Goal: Transaction & Acquisition: Purchase product/service

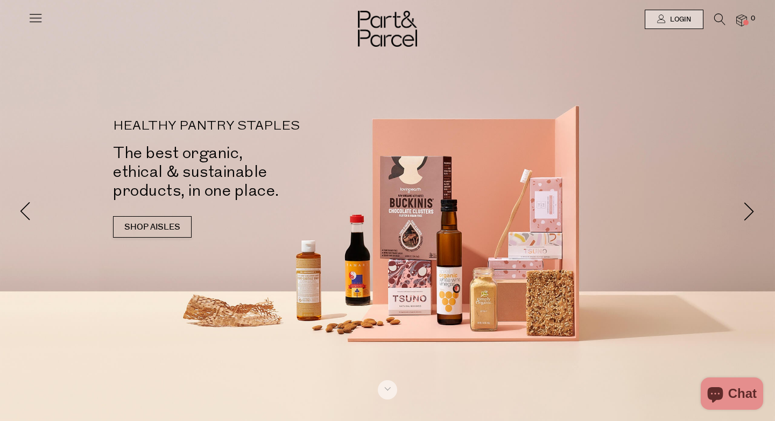
click at [140, 226] on link "SHOP AISLES" at bounding box center [152, 227] width 79 height 22
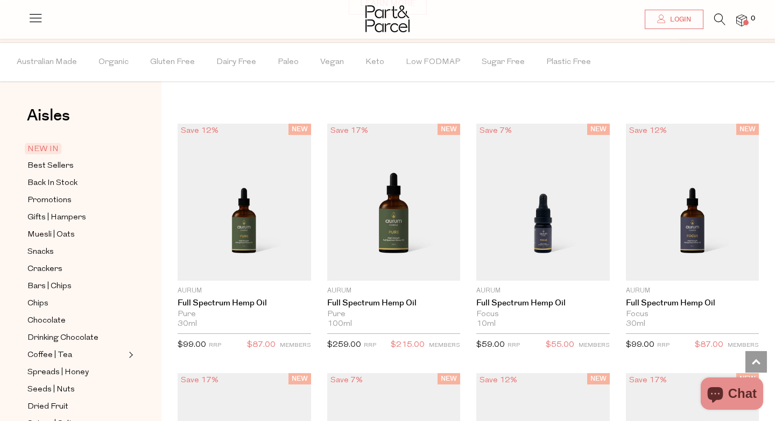
scroll to position [848, 0]
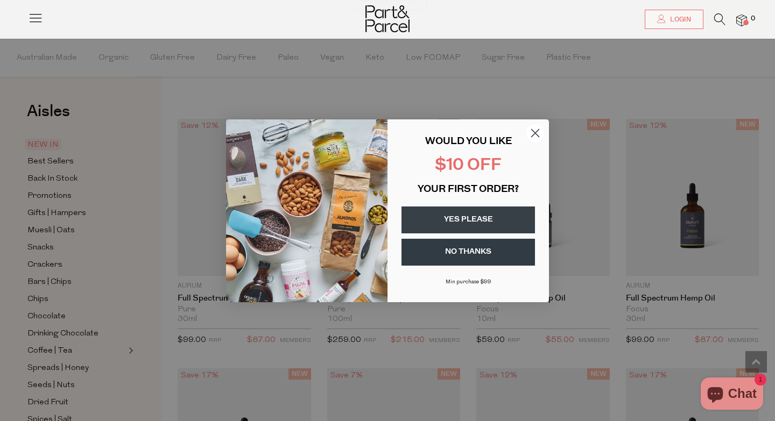
click at [452, 194] on span "YOUR FIRST ORDER?" at bounding box center [468, 190] width 101 height 10
click at [452, 216] on button "YES PLEASE" at bounding box center [468, 220] width 133 height 27
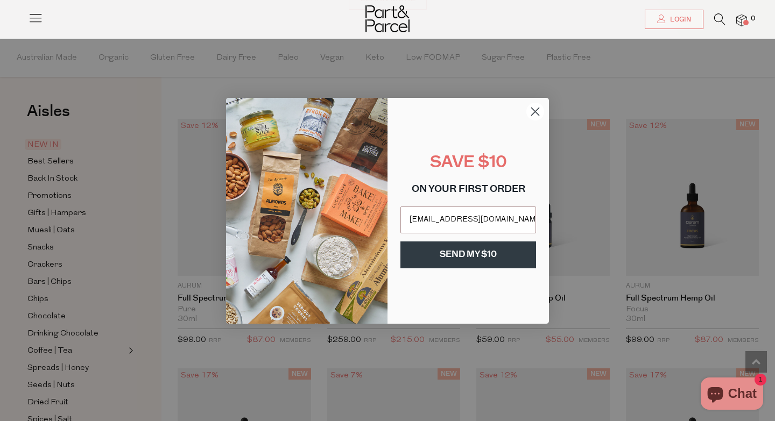
type input "claire.elise1@gmail.com"
click at [455, 256] on button "SEND MY $10" at bounding box center [468, 255] width 136 height 27
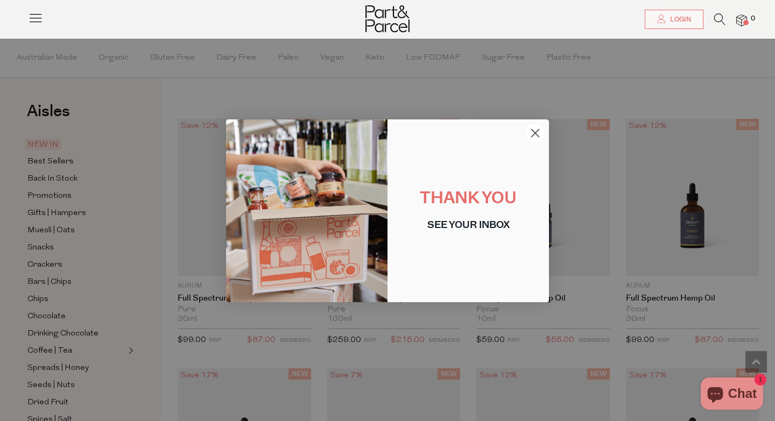
click at [535, 134] on icon "Close dialog" at bounding box center [536, 133] width 8 height 8
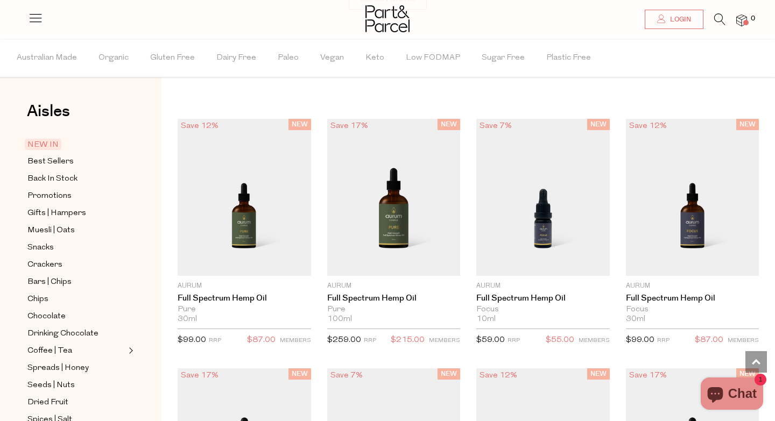
click at [719, 19] on icon at bounding box center [719, 19] width 11 height 12
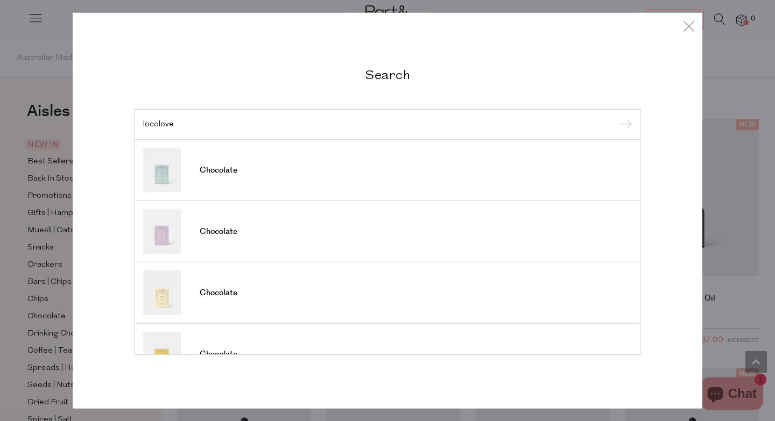
type input "locolove"
click at [616, 117] on input "submit" at bounding box center [624, 125] width 16 height 16
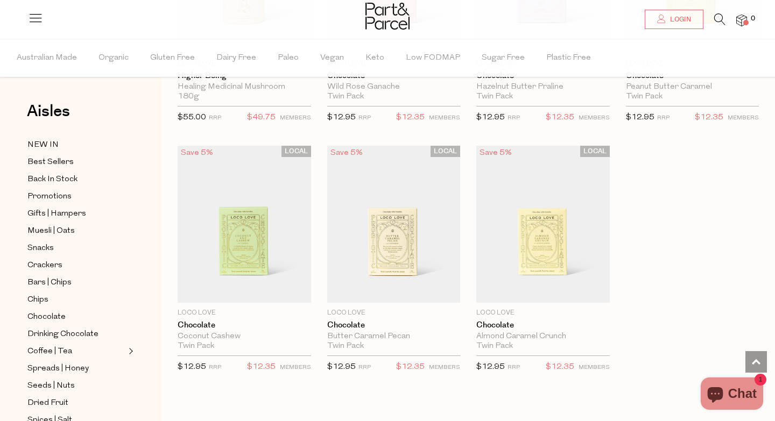
scroll to position [472, 0]
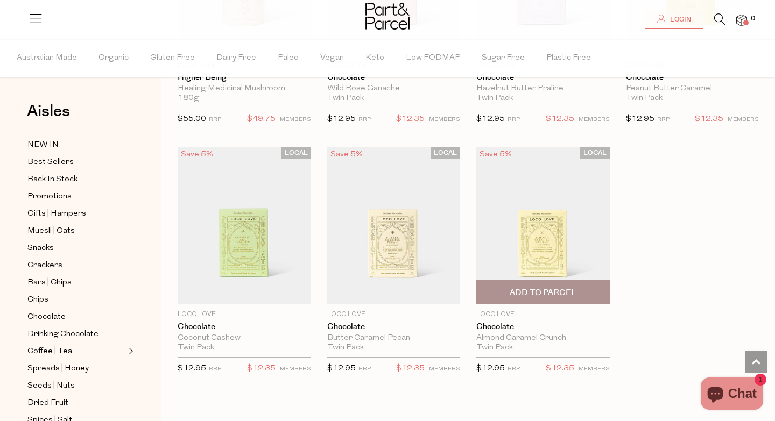
click at [555, 295] on span "Add To Parcel" at bounding box center [543, 292] width 67 height 11
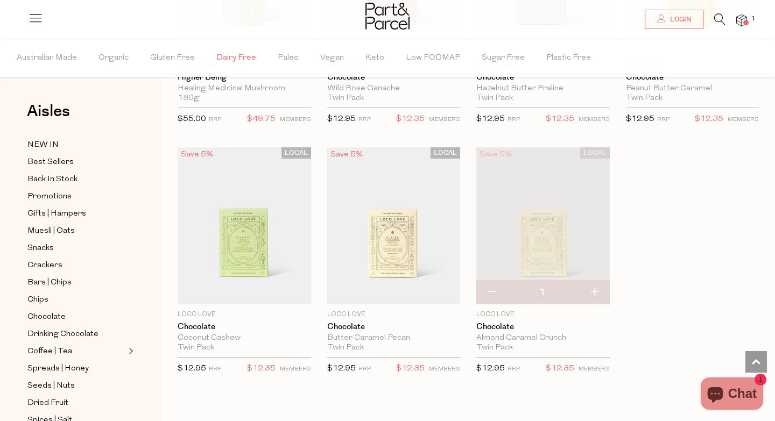
click at [221, 55] on span "Dairy Free" at bounding box center [236, 58] width 40 height 38
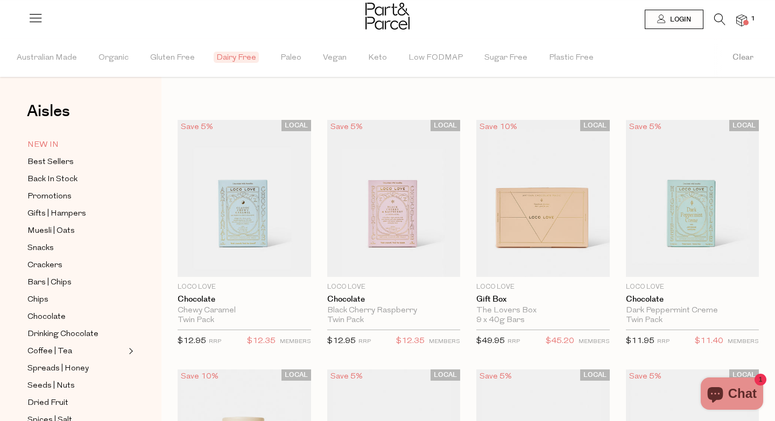
click at [50, 149] on span "NEW IN" at bounding box center [42, 145] width 31 height 13
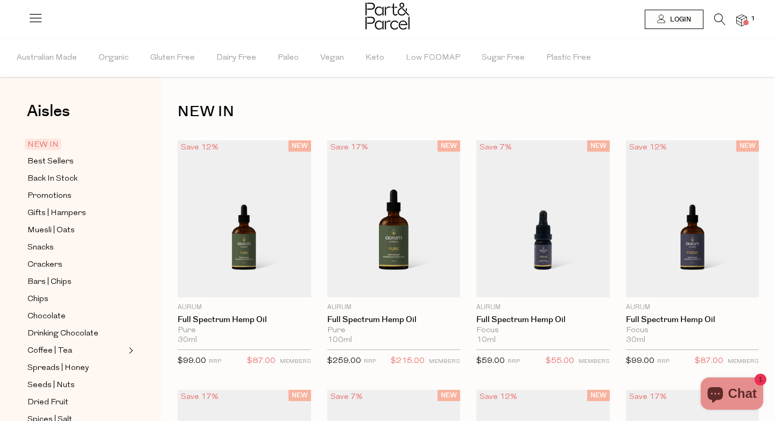
click at [243, 55] on span "Dairy Free" at bounding box center [236, 58] width 40 height 38
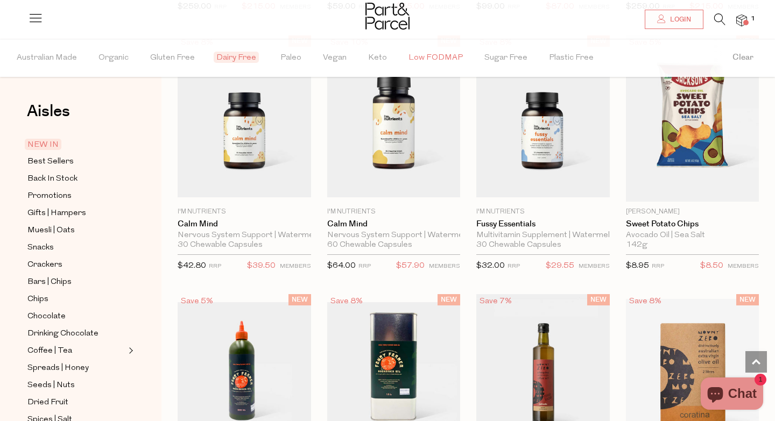
scroll to position [603, 0]
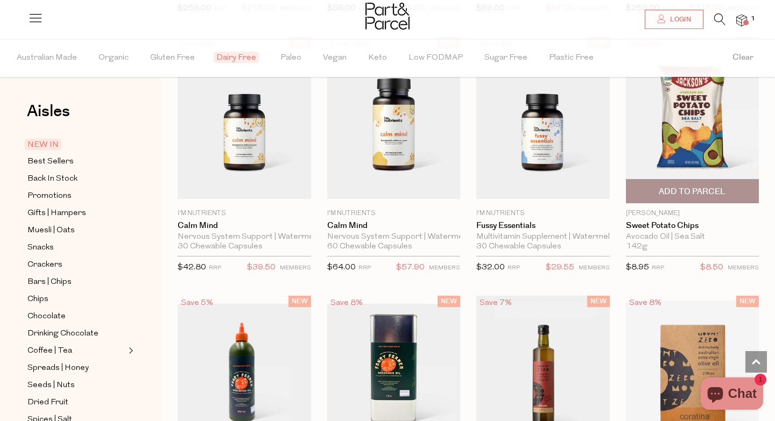
click at [693, 135] on img at bounding box center [692, 120] width 133 height 166
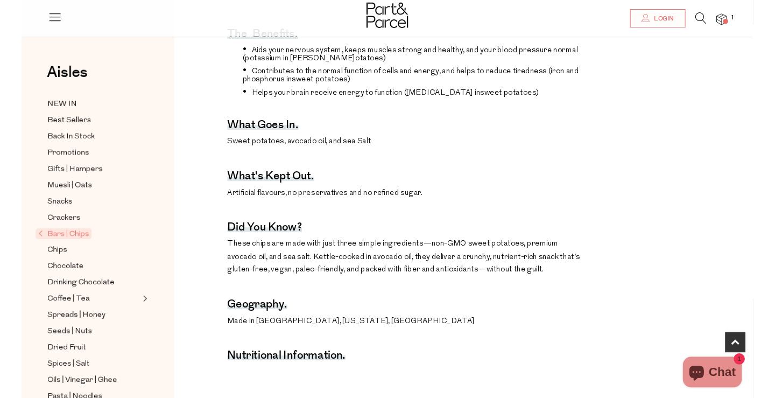
scroll to position [388, 0]
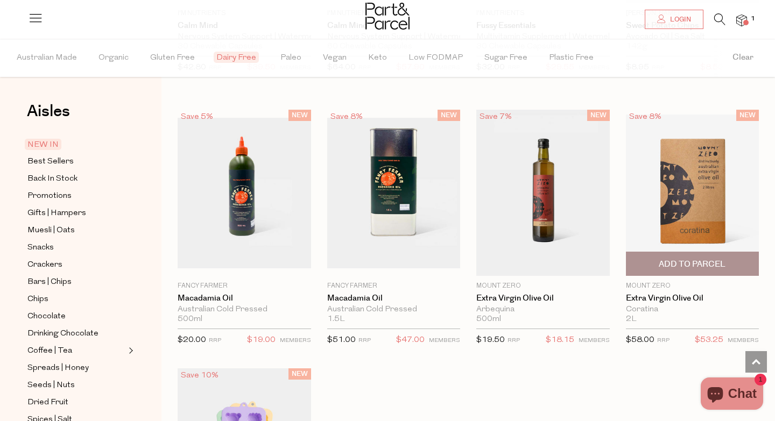
scroll to position [840, 0]
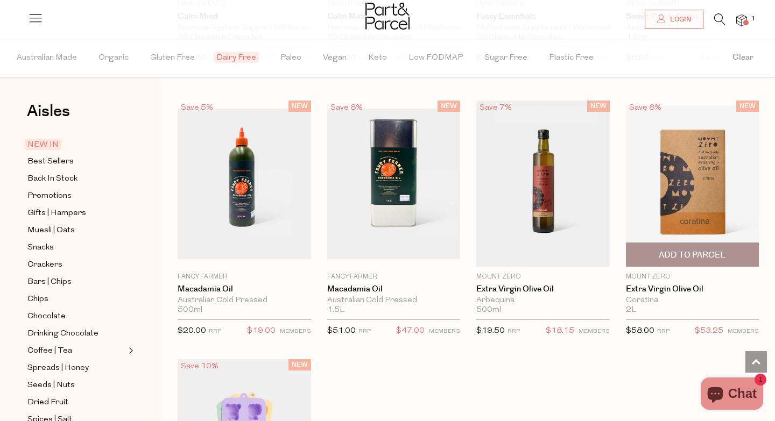
click at [705, 251] on span "Add To Parcel" at bounding box center [692, 255] width 67 height 11
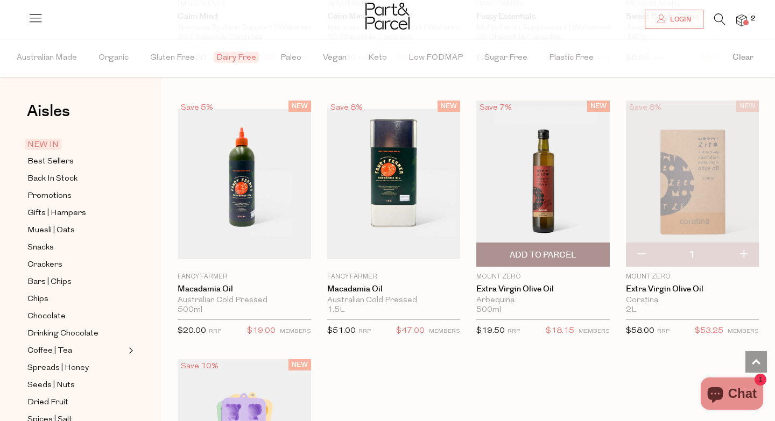
click at [535, 252] on span "Add To Parcel" at bounding box center [543, 255] width 67 height 11
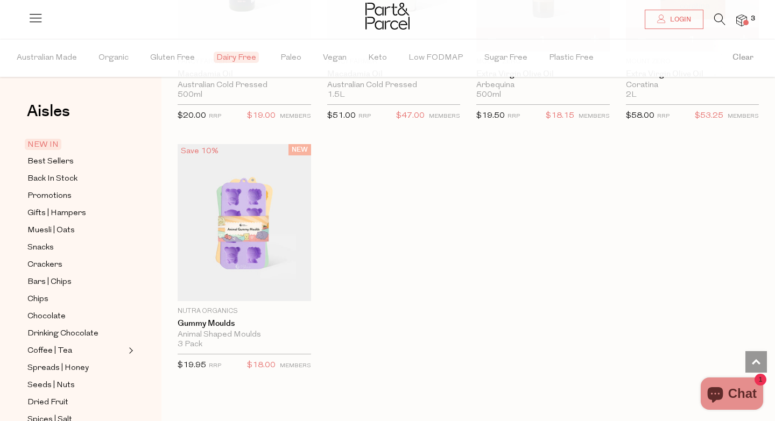
scroll to position [1077, 0]
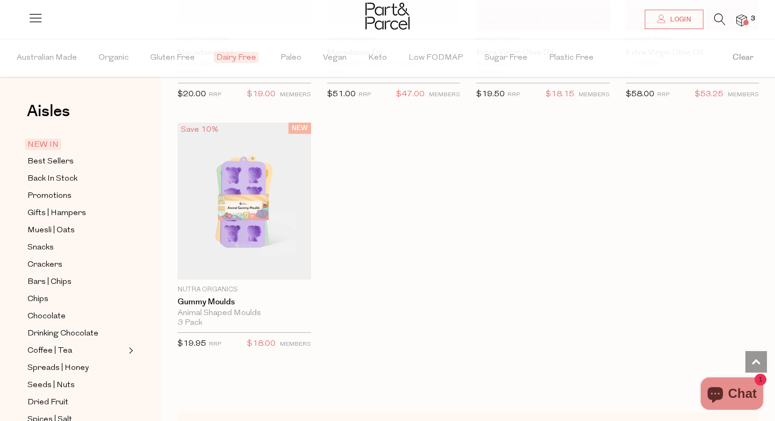
click at [53, 147] on span "NEW IN" at bounding box center [43, 144] width 37 height 11
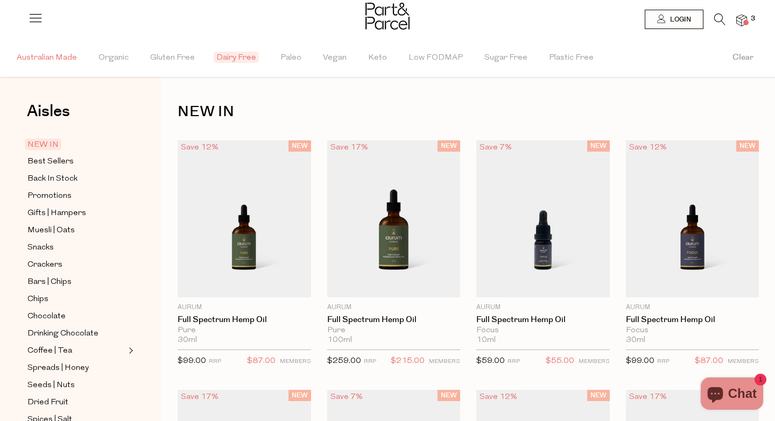
click at [52, 58] on span "Australian Made" at bounding box center [47, 58] width 60 height 38
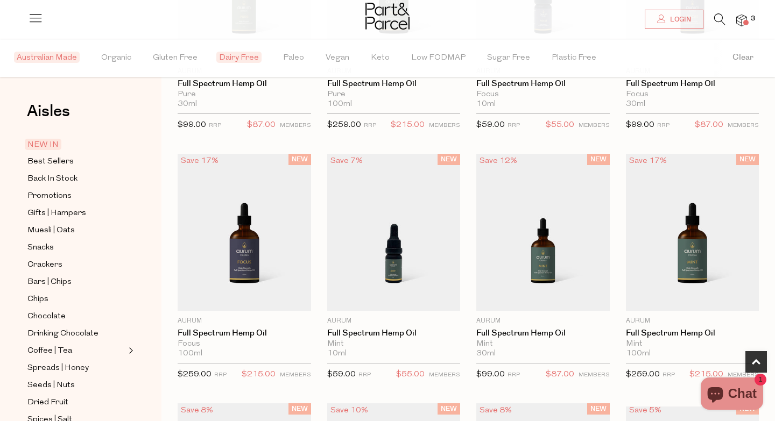
scroll to position [237, 0]
click at [58, 160] on span "Best Sellers" at bounding box center [50, 162] width 46 height 13
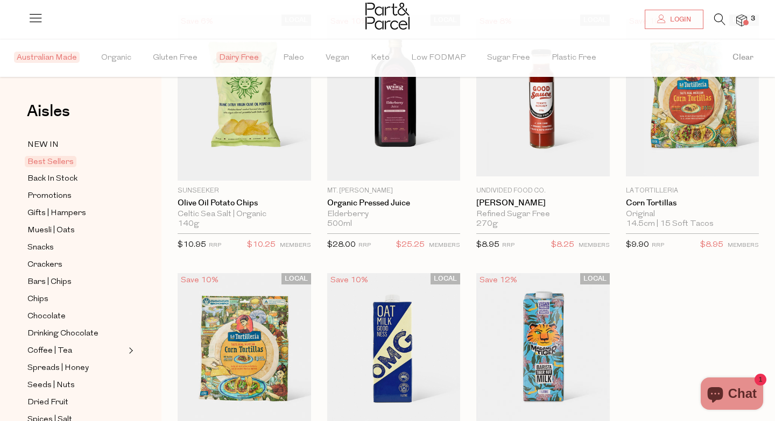
scroll to position [108, 0]
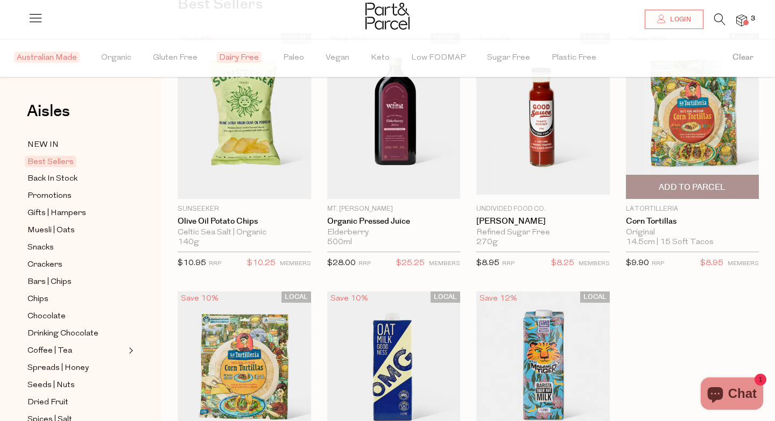
click at [683, 189] on span "Add To Parcel" at bounding box center [692, 187] width 67 height 11
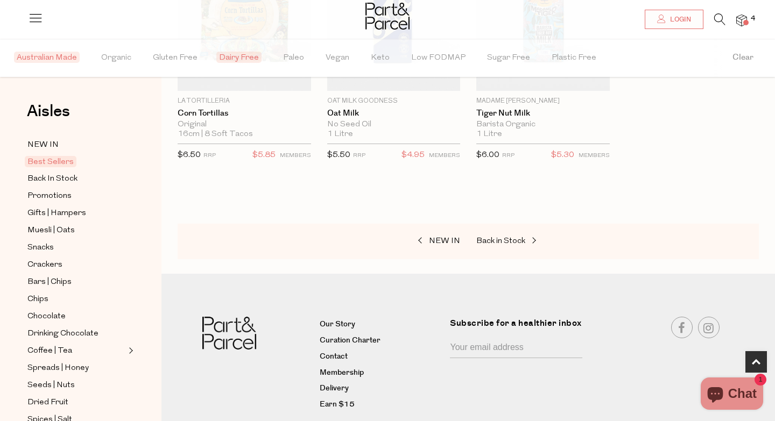
scroll to position [474, 0]
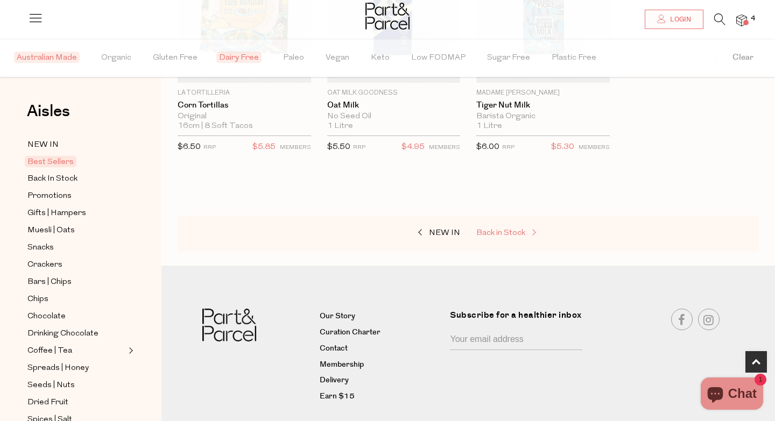
click at [517, 235] on span "Back in Stock" at bounding box center [500, 233] width 49 height 8
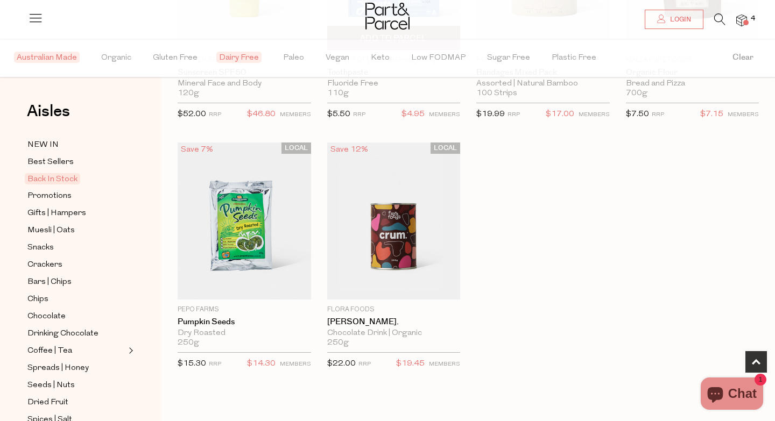
scroll to position [258, 0]
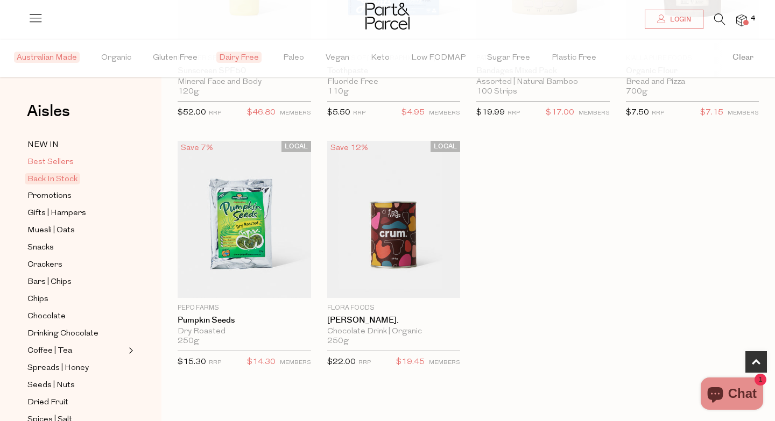
click at [48, 160] on span "Best Sellers" at bounding box center [50, 162] width 46 height 13
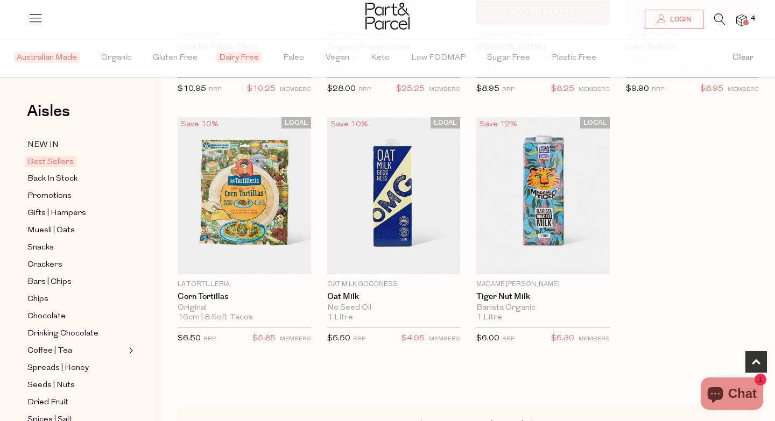
scroll to position [280, 0]
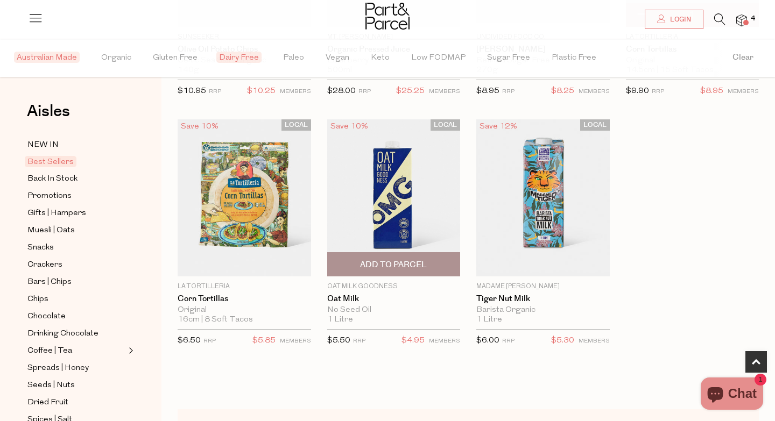
click at [392, 189] on img at bounding box center [393, 197] width 133 height 157
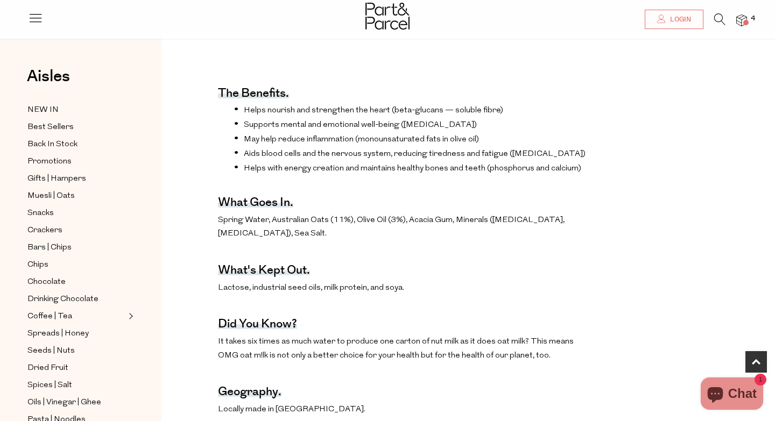
scroll to position [345, 0]
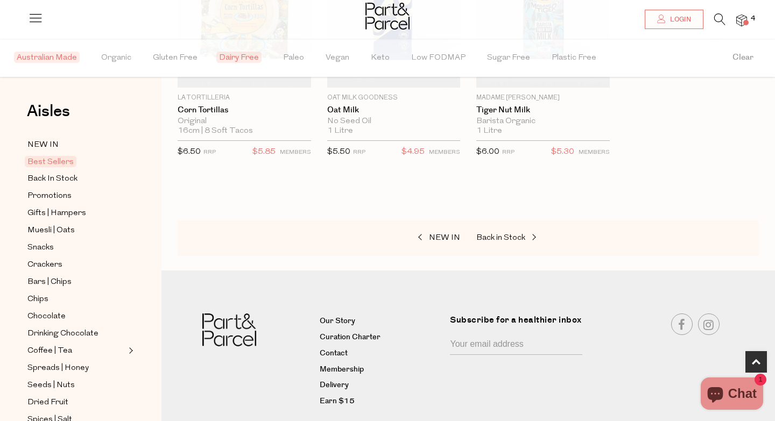
scroll to position [503, 0]
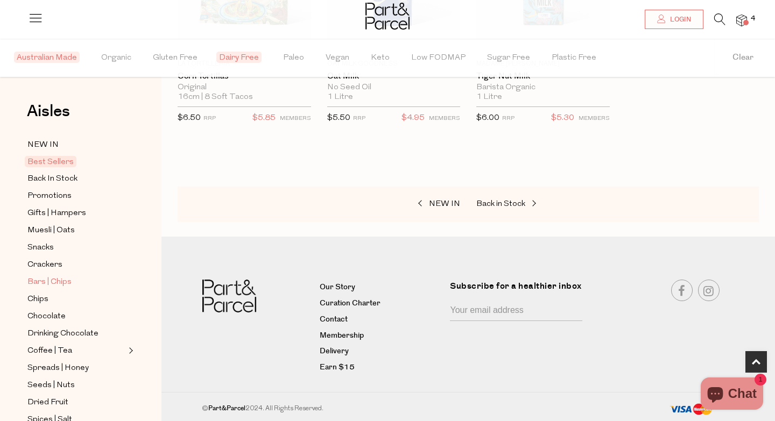
click at [46, 286] on span "Bars | Chips" at bounding box center [49, 282] width 44 height 13
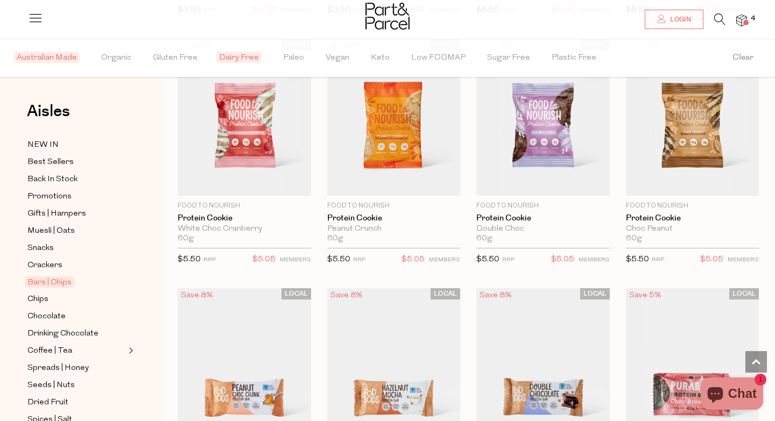
scroll to position [2110, 0]
click at [242, 55] on span "Dairy Free" at bounding box center [238, 57] width 45 height 11
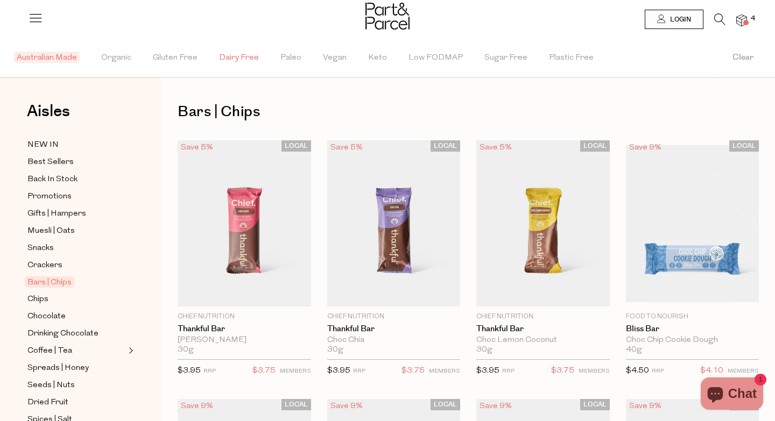
click at [237, 58] on span "Dairy Free" at bounding box center [239, 58] width 40 height 38
click at [67, 58] on span "Australian Made" at bounding box center [47, 57] width 66 height 11
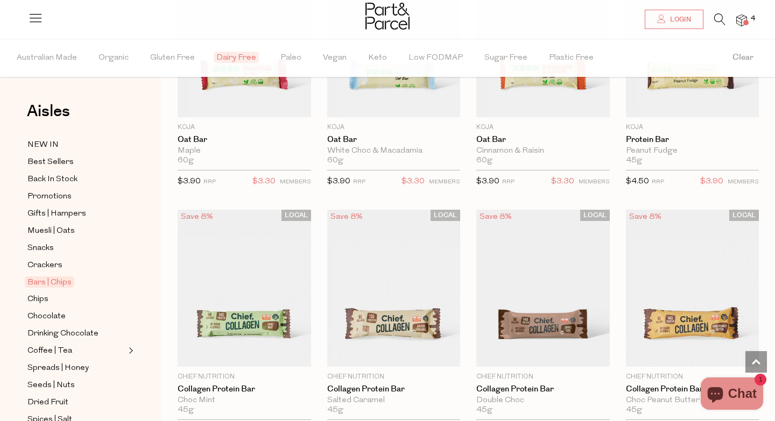
scroll to position [711, 0]
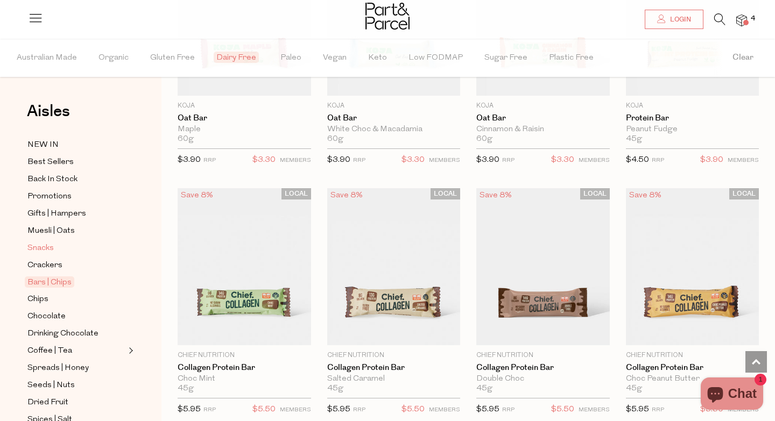
click at [46, 252] on span "Snacks" at bounding box center [40, 248] width 26 height 13
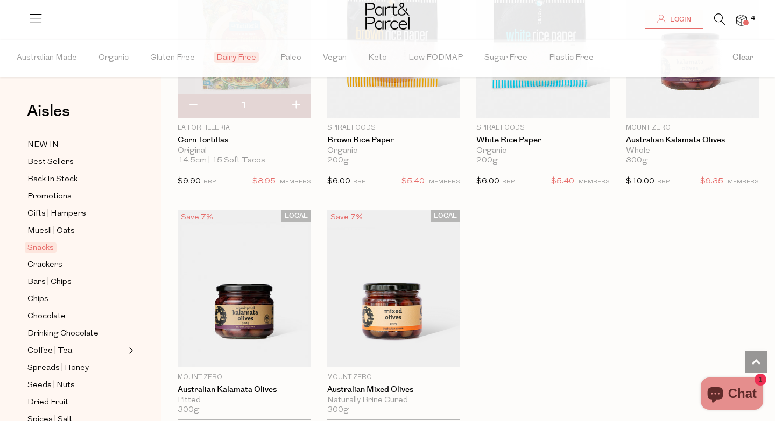
scroll to position [2950, 0]
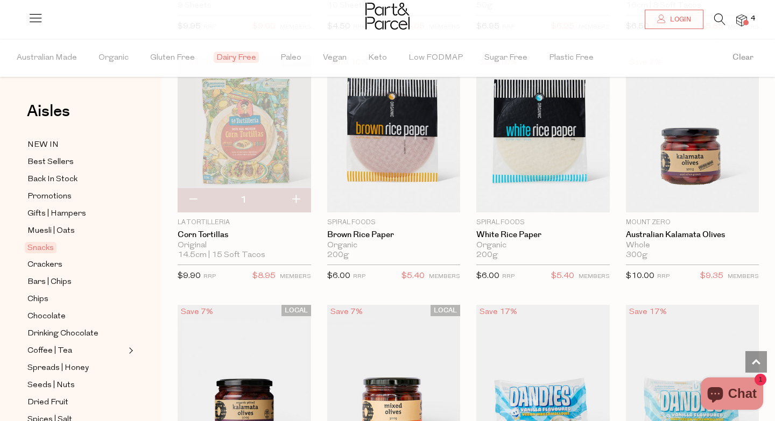
scroll to position [2864, 0]
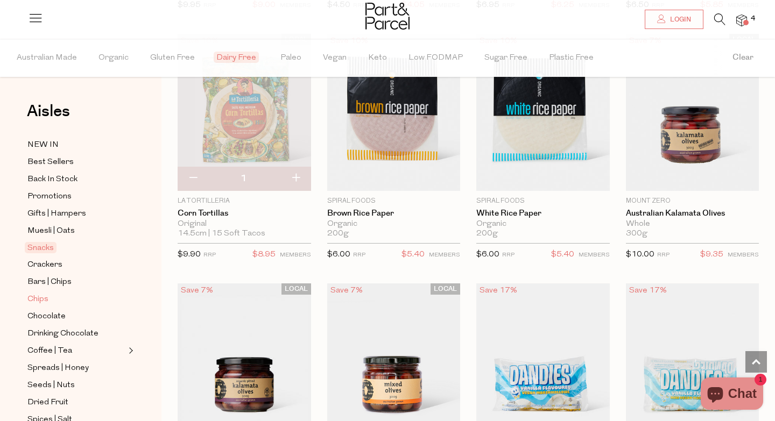
click at [43, 304] on span "Chips" at bounding box center [37, 299] width 21 height 13
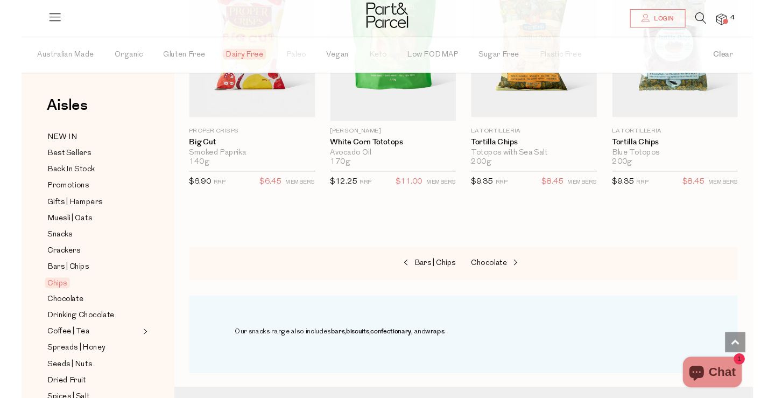
scroll to position [947, 0]
